Goal: Task Accomplishment & Management: Manage account settings

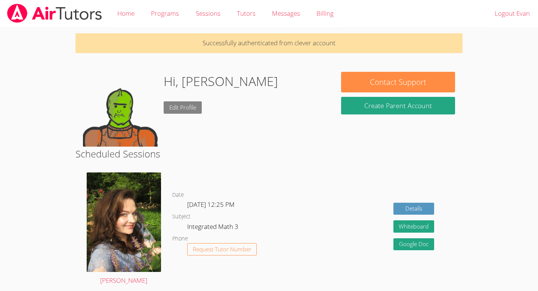
click at [173, 104] on link "Edit Profile" at bounding box center [183, 107] width 38 height 12
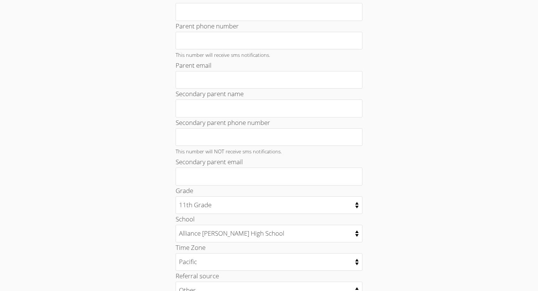
scroll to position [340, 0]
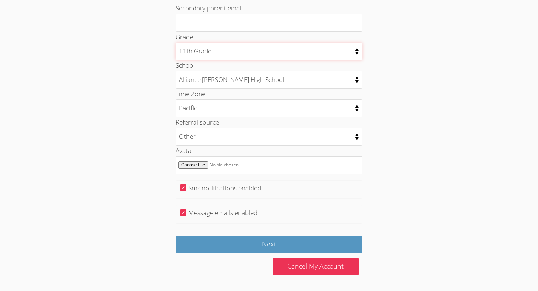
click at [356, 52] on select "Kindergarten 1st Grade 2nd Grade 3rd Grade 4th Grade 5th Grade 6th Grade 7th Gr…" at bounding box center [269, 52] width 187 height 18
click at [353, 51] on select "Kindergarten 1st Grade 2nd Grade 3rd Grade 4th Grade 5th Grade 6th Grade 7th Gr…" at bounding box center [269, 52] width 187 height 18
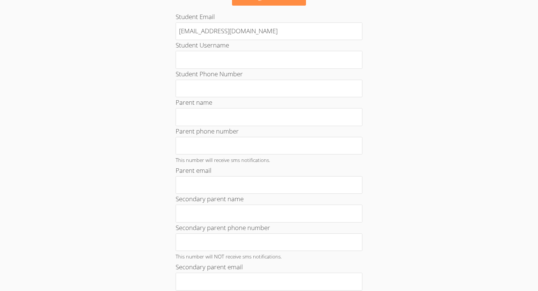
scroll to position [0, 0]
